Goal: Task Accomplishment & Management: Use online tool/utility

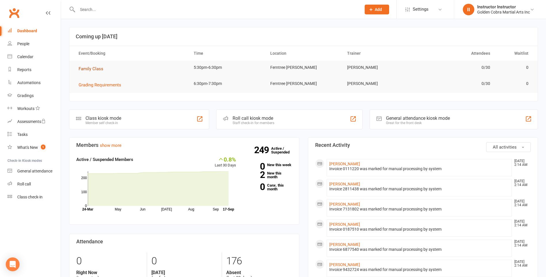
click at [85, 67] on span "Family Class" at bounding box center [91, 68] width 25 height 5
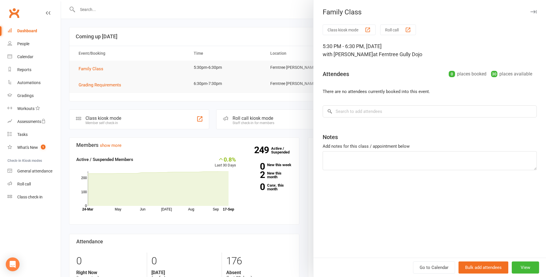
click at [338, 30] on button "Class kiosk mode" at bounding box center [349, 29] width 53 height 11
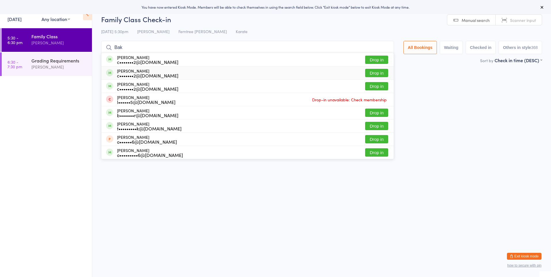
type input "Bak"
click at [377, 73] on button "Drop in" at bounding box center [376, 73] width 23 height 8
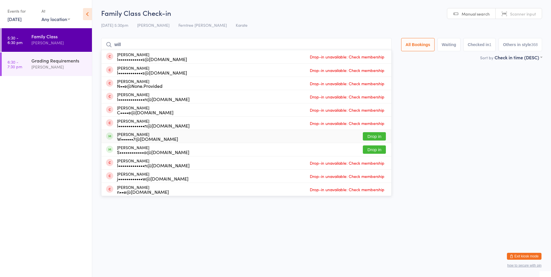
type input "will"
click at [150, 138] on div "W••••••7@[DOMAIN_NAME]" at bounding box center [147, 139] width 61 height 5
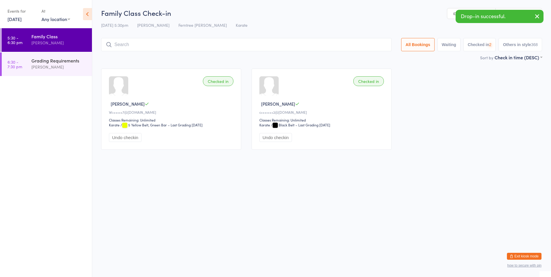
click at [146, 44] on input "search" at bounding box center [246, 44] width 290 height 13
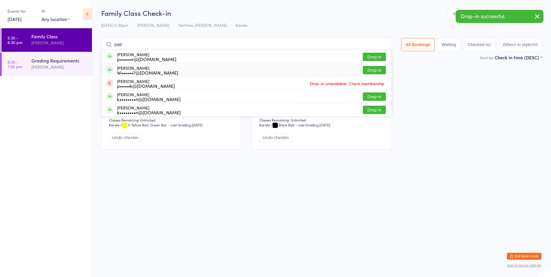
type input "patr"
click at [136, 71] on div "W••••••7@[DOMAIN_NAME]" at bounding box center [147, 72] width 61 height 5
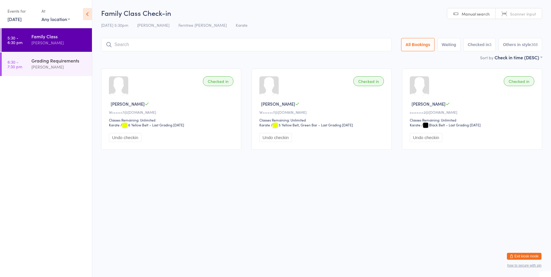
type input "i"
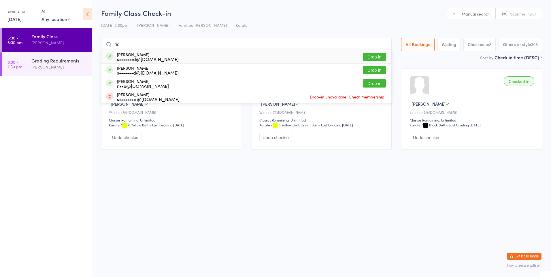
type input "rid"
click at [368, 58] on button "Drop in" at bounding box center [374, 57] width 23 height 8
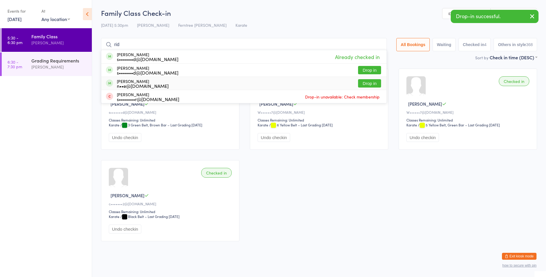
type input "rid"
click at [367, 83] on button "Drop in" at bounding box center [369, 83] width 23 height 8
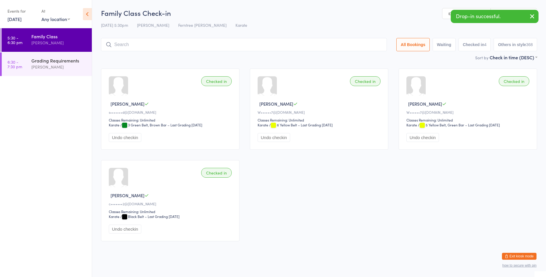
click at [310, 234] on div "Checked in Jack R s•••••••d@[DOMAIN_NAME] Classes Remaining: Unlimited Karate K…" at bounding box center [319, 154] width 447 height 183
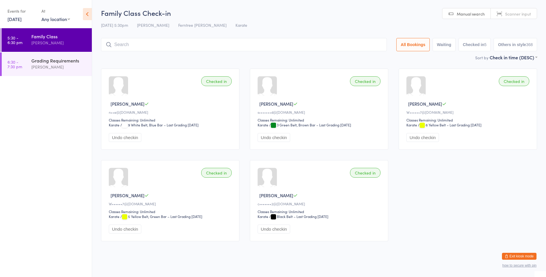
drag, startPoint x: 115, startPoint y: 45, endPoint x: 118, endPoint y: 45, distance: 2.9
click at [118, 45] on input "search" at bounding box center [244, 44] width 286 height 13
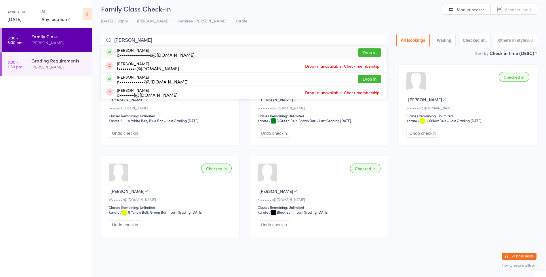
type input "[PERSON_NAME]"
click at [121, 56] on div "a•••••••••••••••s@[DOMAIN_NAME]" at bounding box center [156, 54] width 78 height 5
